Goal: Task Accomplishment & Management: Use online tool/utility

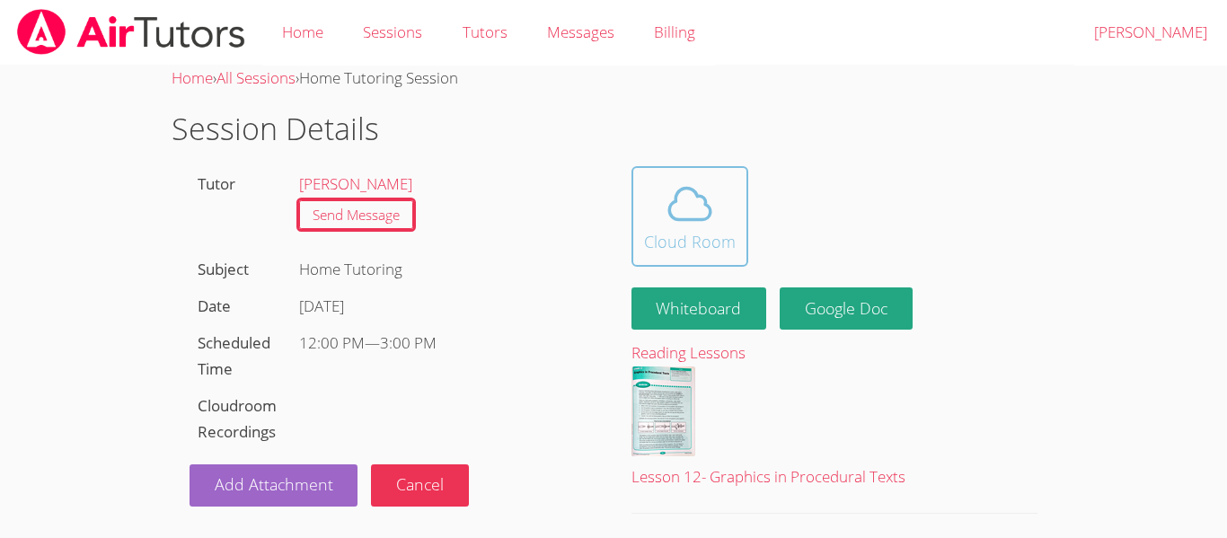
click at [687, 208] on icon at bounding box center [690, 204] width 50 height 50
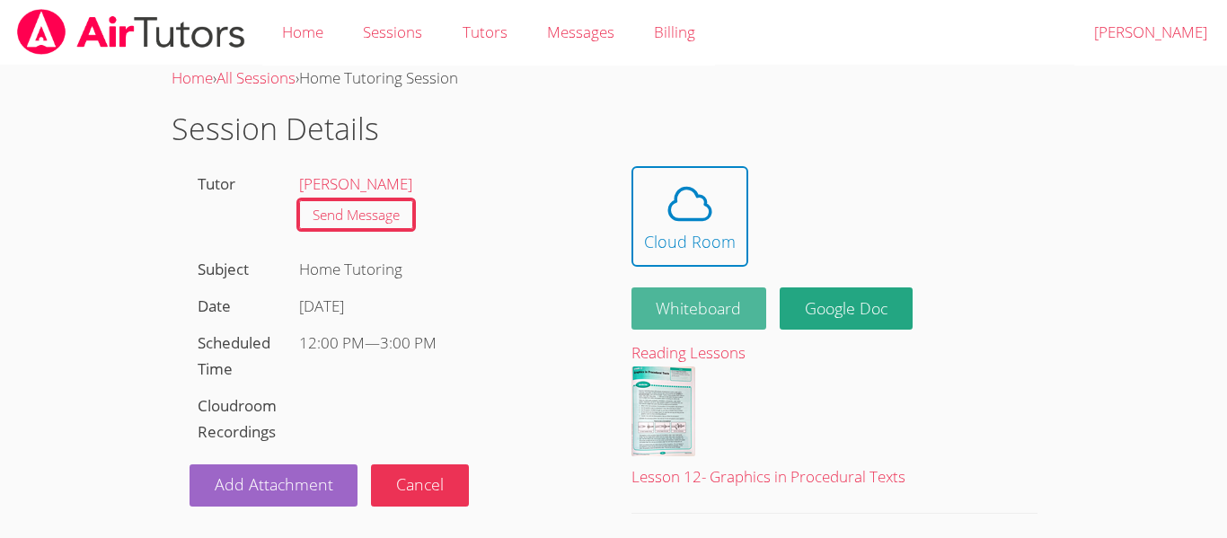
click at [711, 305] on button "Whiteboard" at bounding box center [700, 308] width 136 height 42
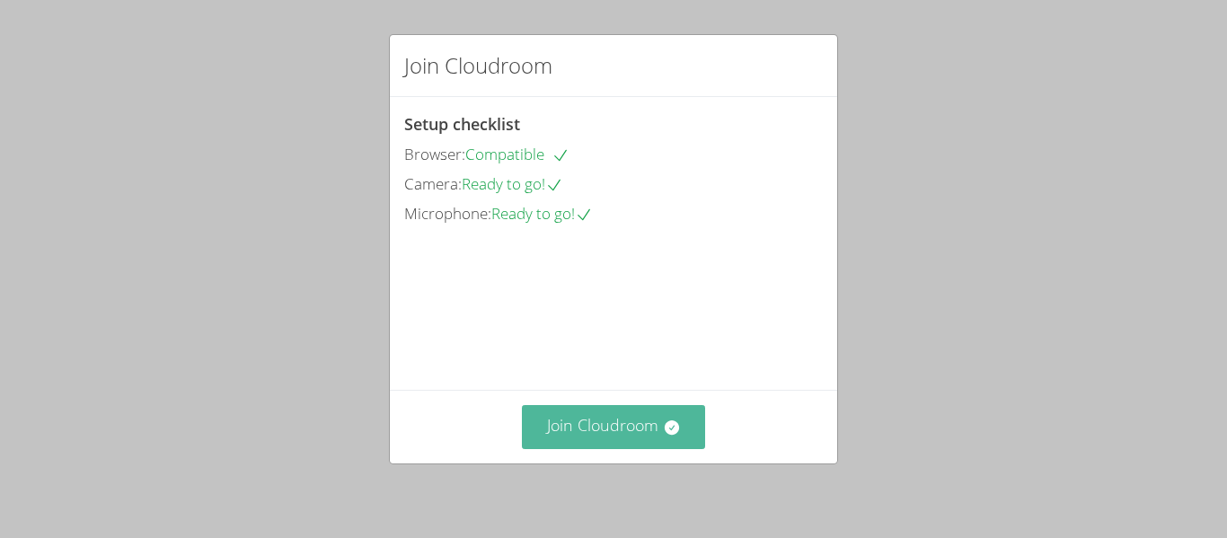
click at [611, 426] on button "Join Cloudroom" at bounding box center [614, 427] width 184 height 44
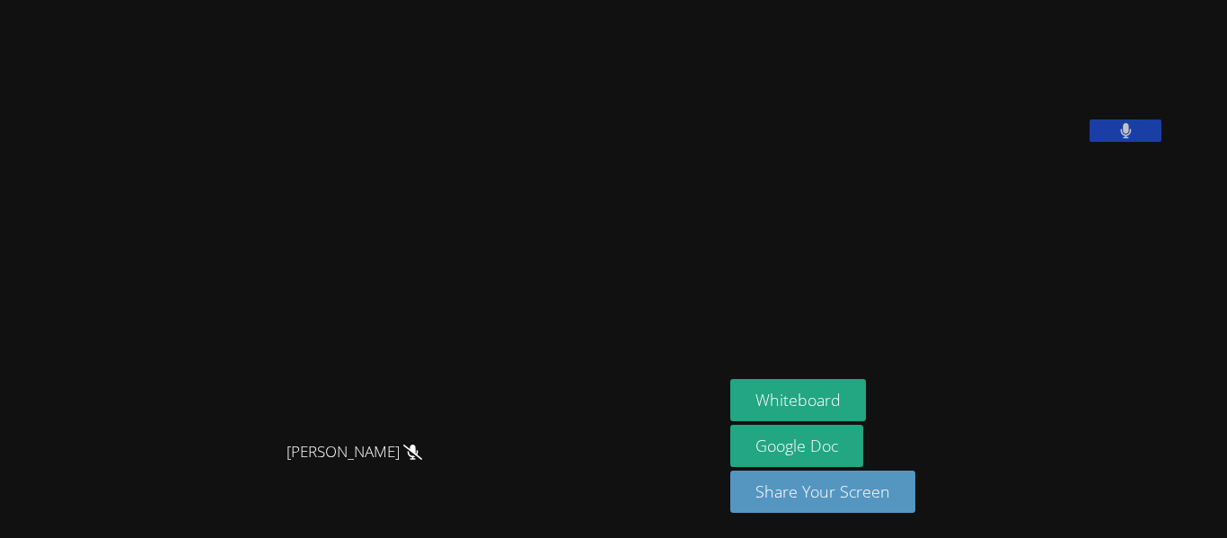
click at [1162, 142] on button at bounding box center [1126, 130] width 72 height 22
